Goal: Task Accomplishment & Management: Use online tool/utility

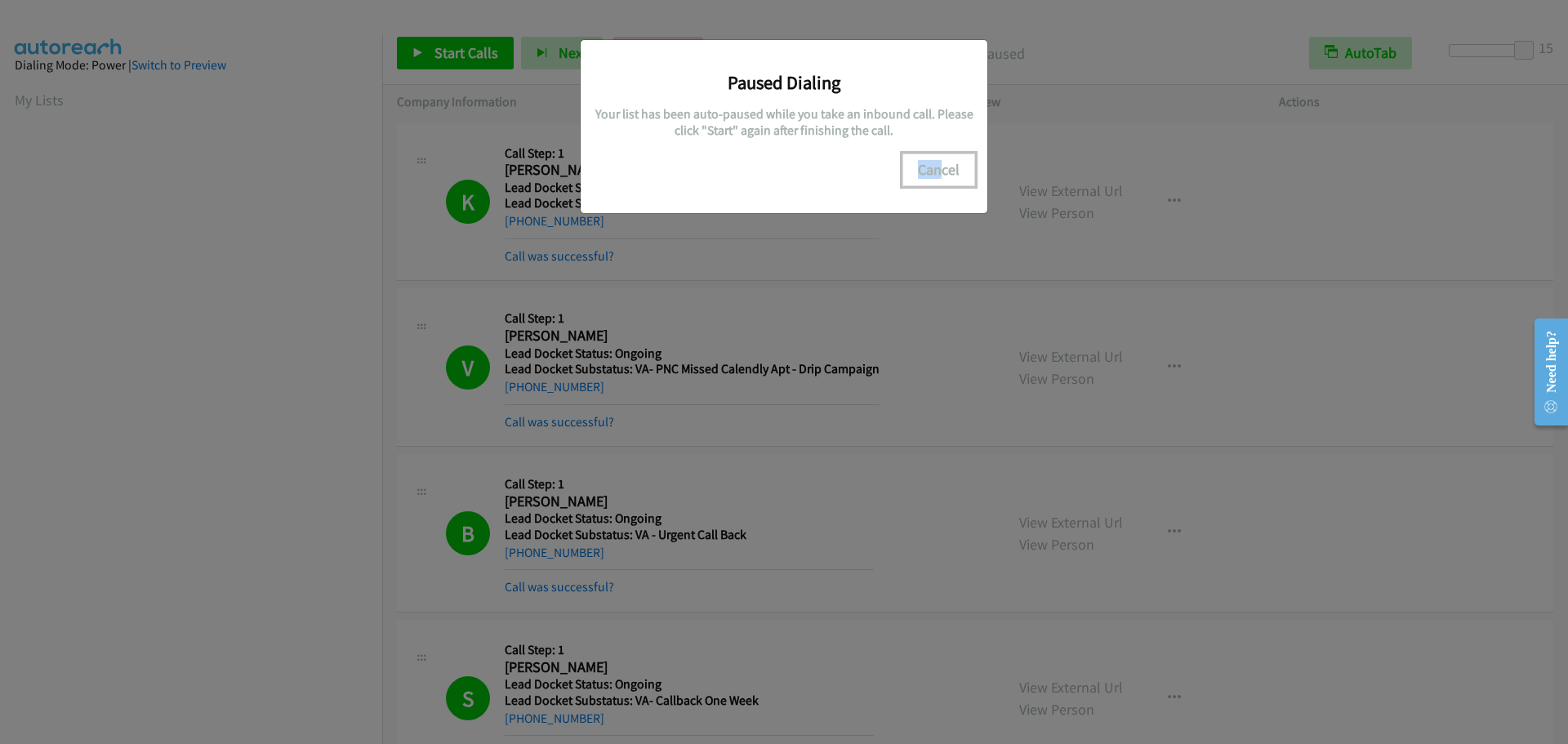
scroll to position [172, 0]
click at [936, 172] on button "Cancel" at bounding box center [938, 170] width 72 height 33
click at [927, 174] on button "Cancel" at bounding box center [938, 170] width 72 height 33
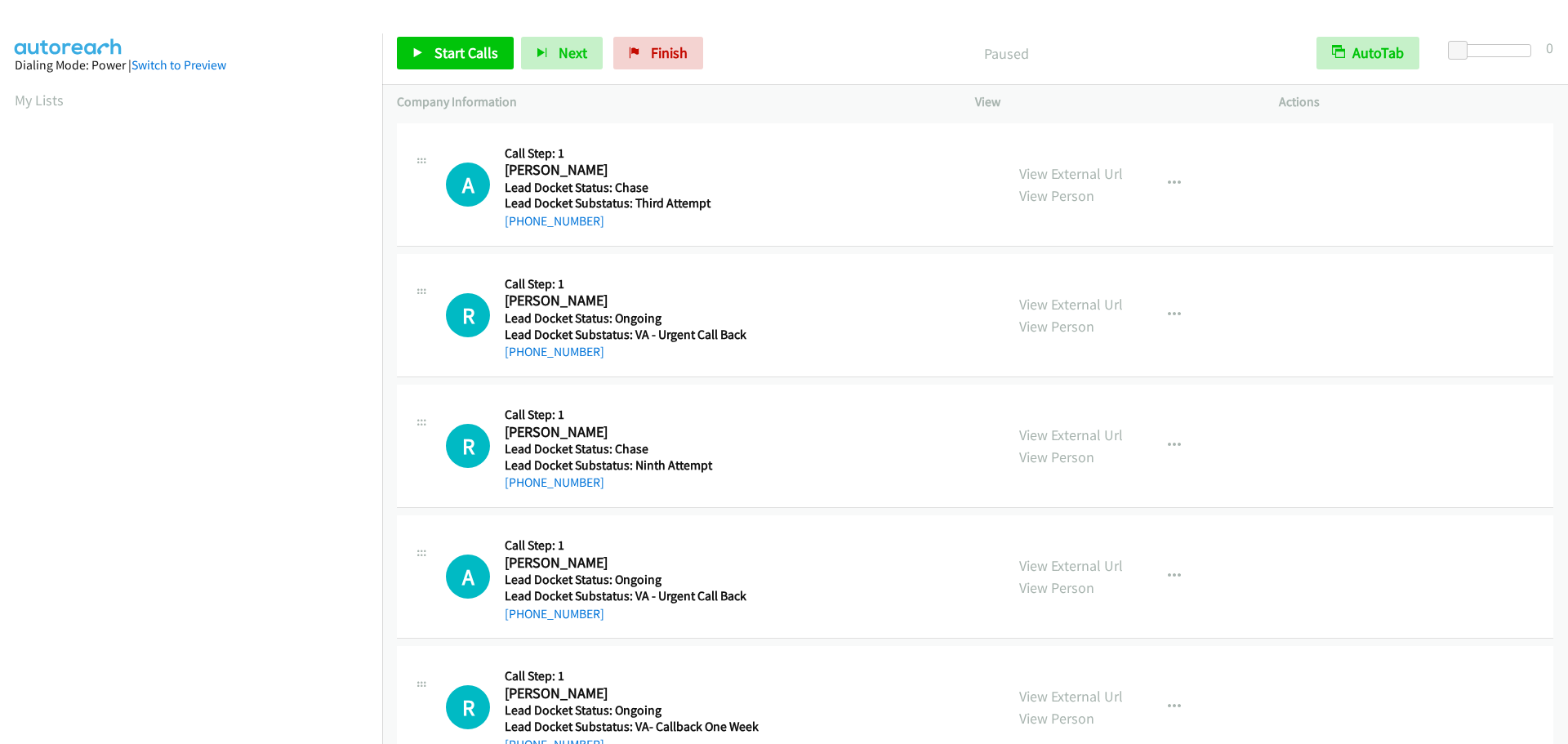
drag, startPoint x: 449, startPoint y: 31, endPoint x: 440, endPoint y: 52, distance: 22.8
click at [449, 32] on div "Start Calls Pause Next Finish Paused AutoTab AutoTab 0" at bounding box center [975, 53] width 1186 height 63
click at [439, 54] on span "Start Calls" at bounding box center [466, 53] width 64 height 19
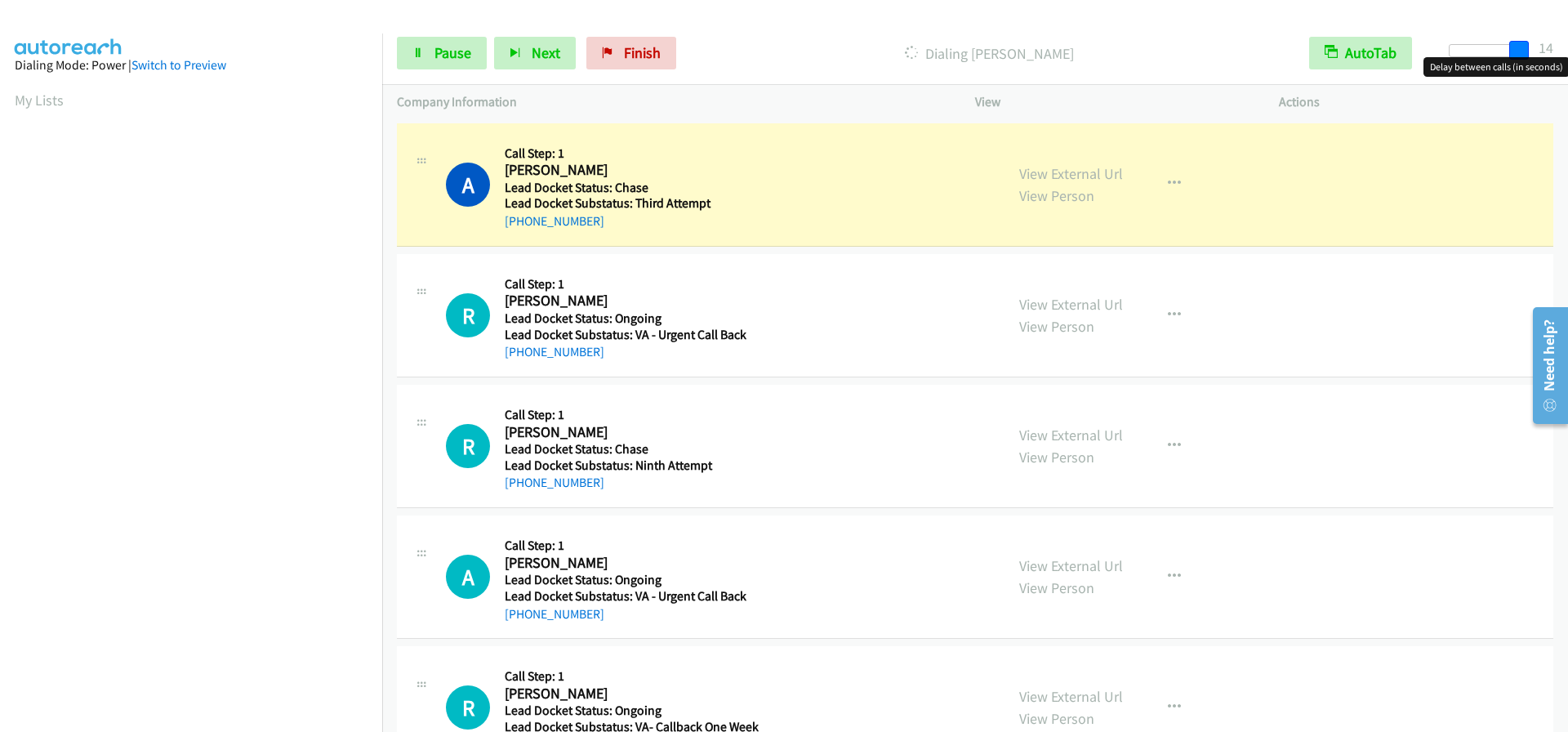
click at [1524, 48] on div at bounding box center [1486, 51] width 75 height 13
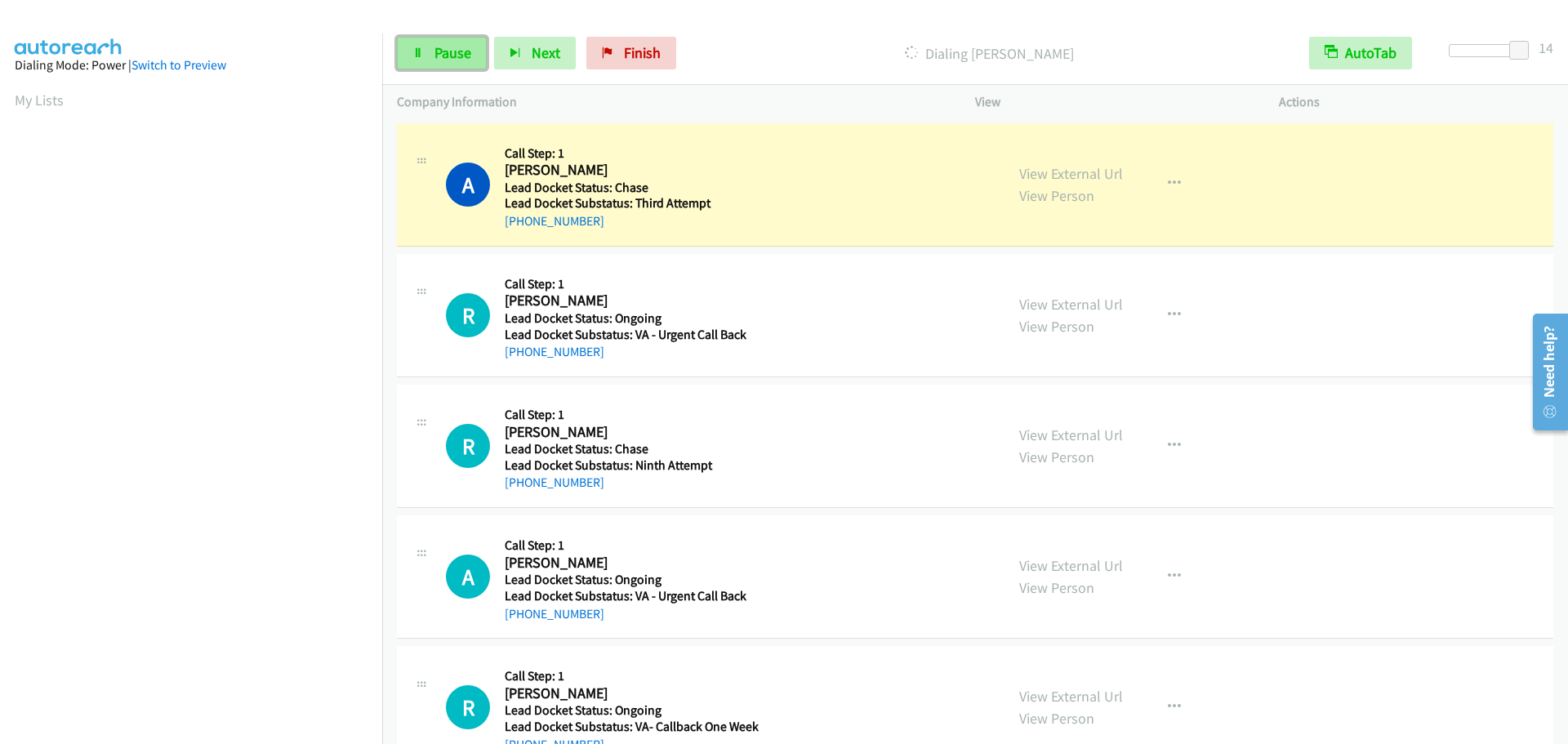
click at [477, 60] on link "Pause" at bounding box center [442, 53] width 90 height 33
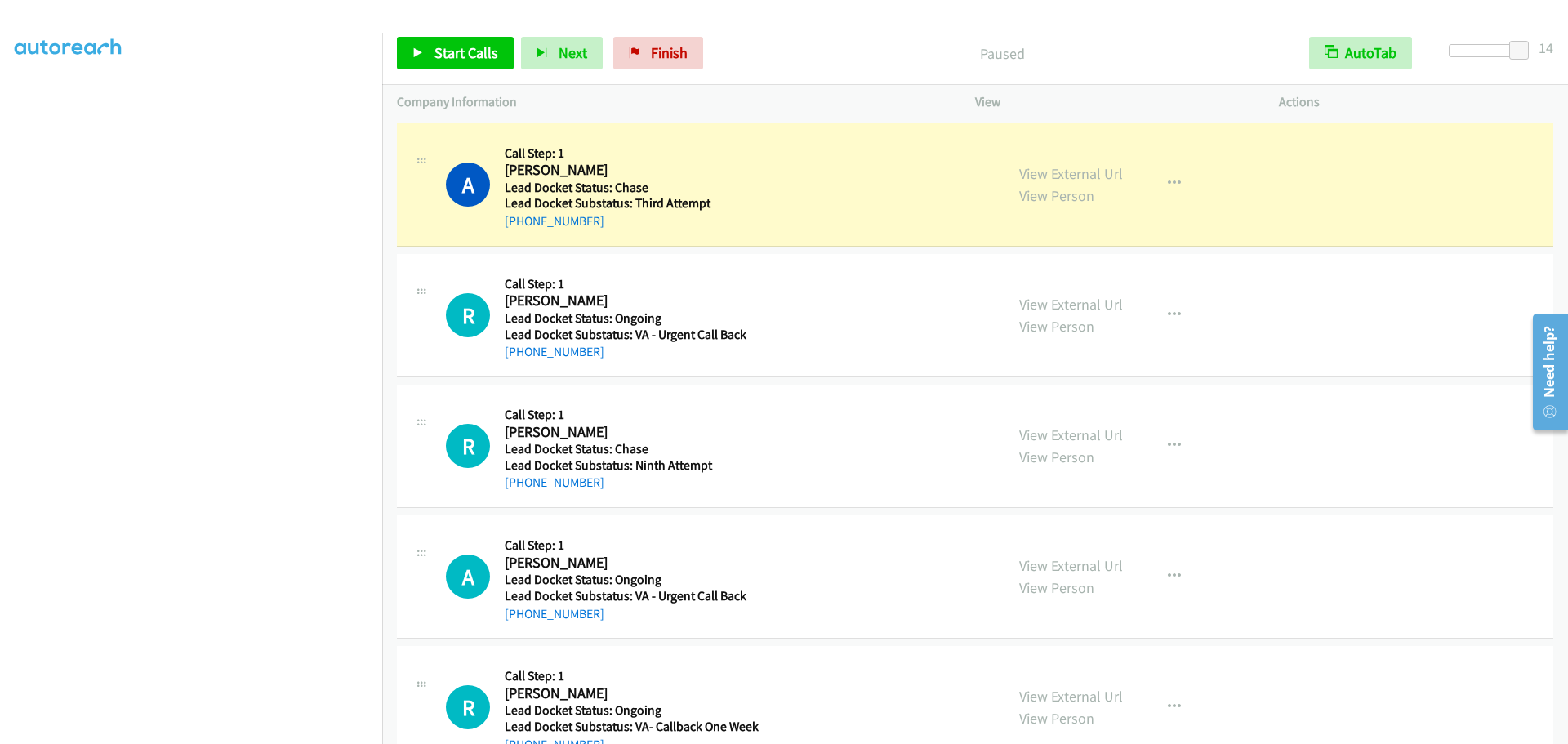
scroll to position [172, 0]
